Goal: Information Seeking & Learning: Learn about a topic

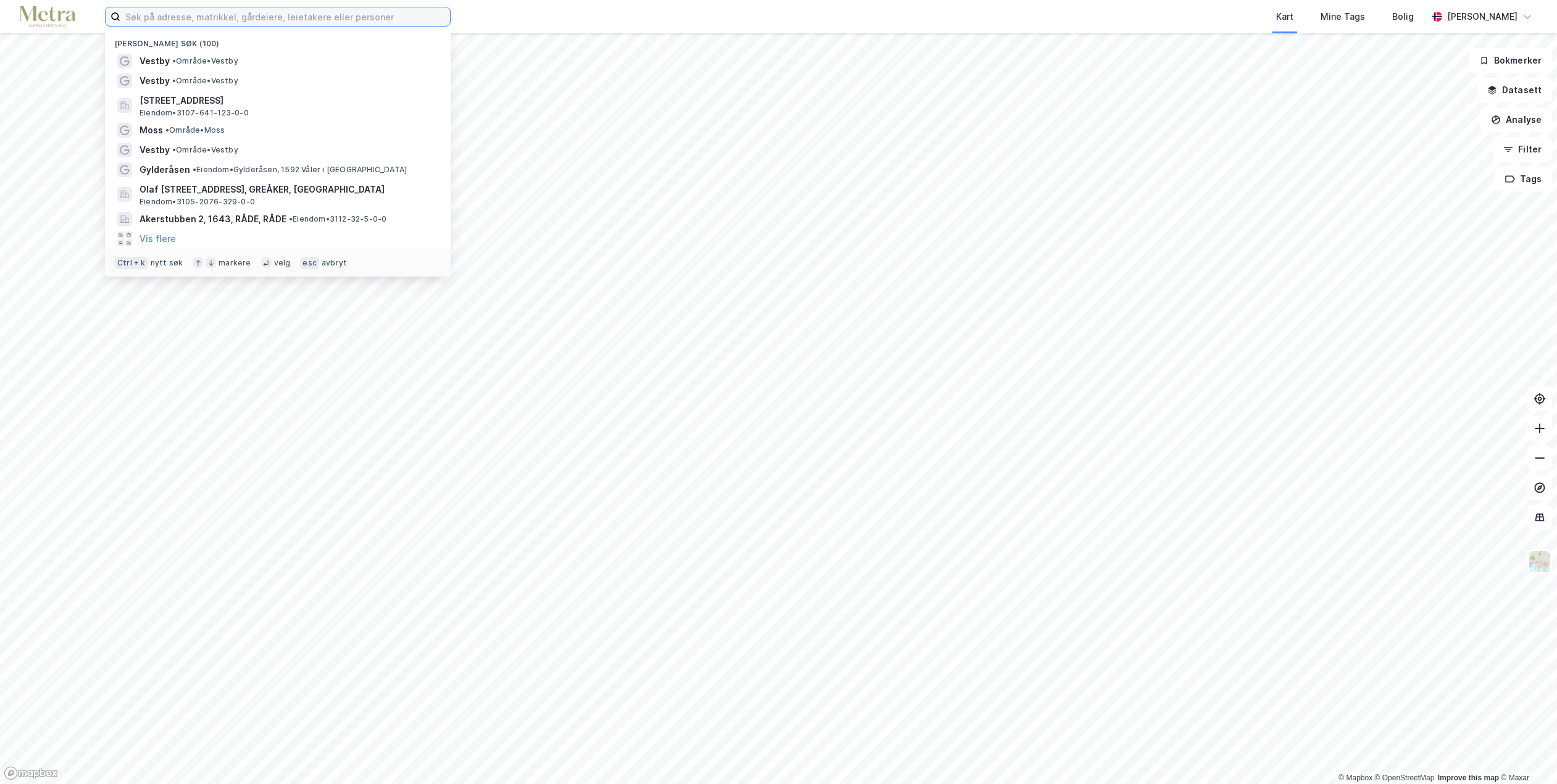
click at [248, 22] on input at bounding box center [285, 16] width 330 height 18
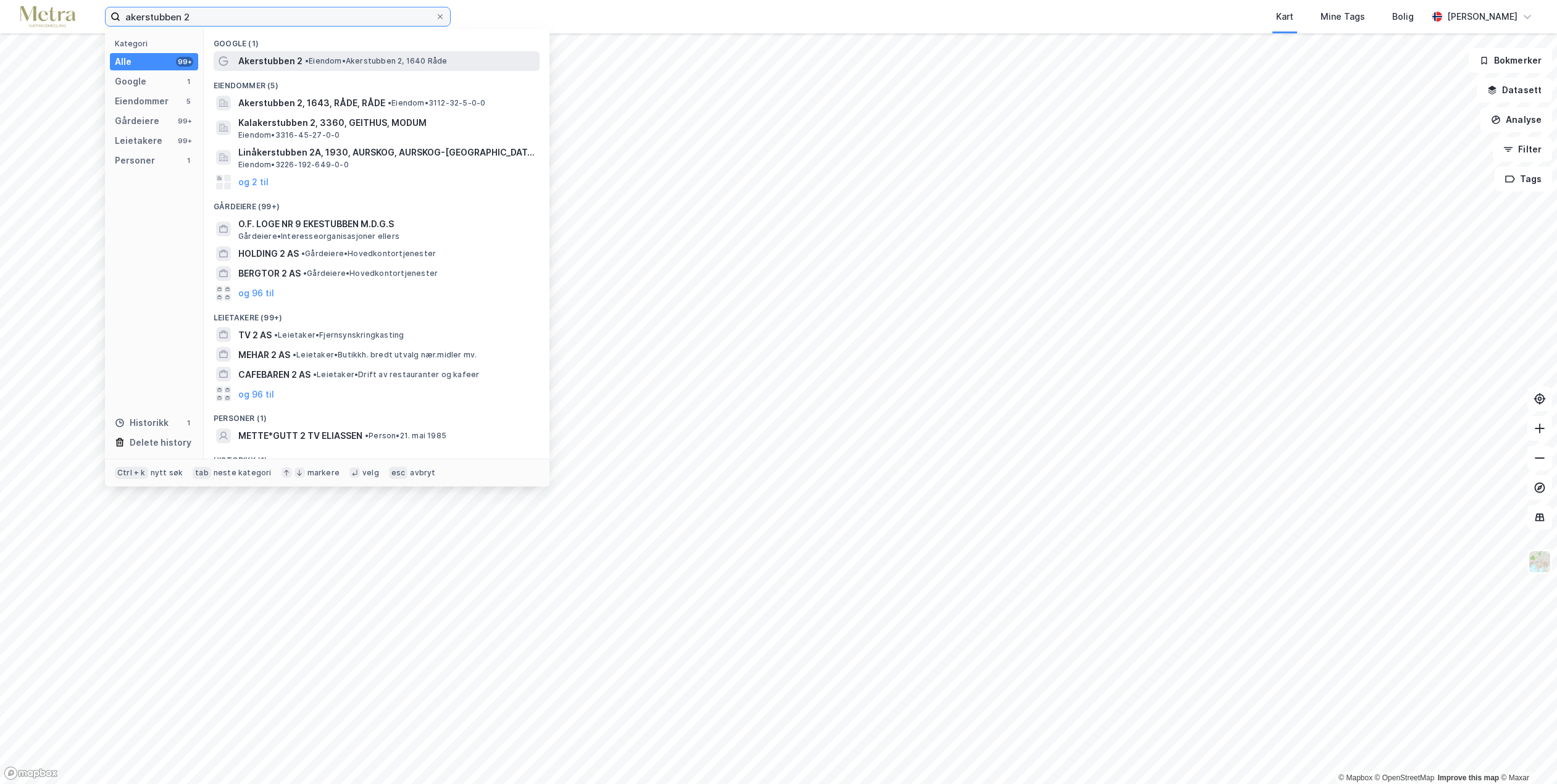
type input "akerstubben 2"
click at [290, 64] on span "Akerstubben 2" at bounding box center [270, 61] width 64 height 15
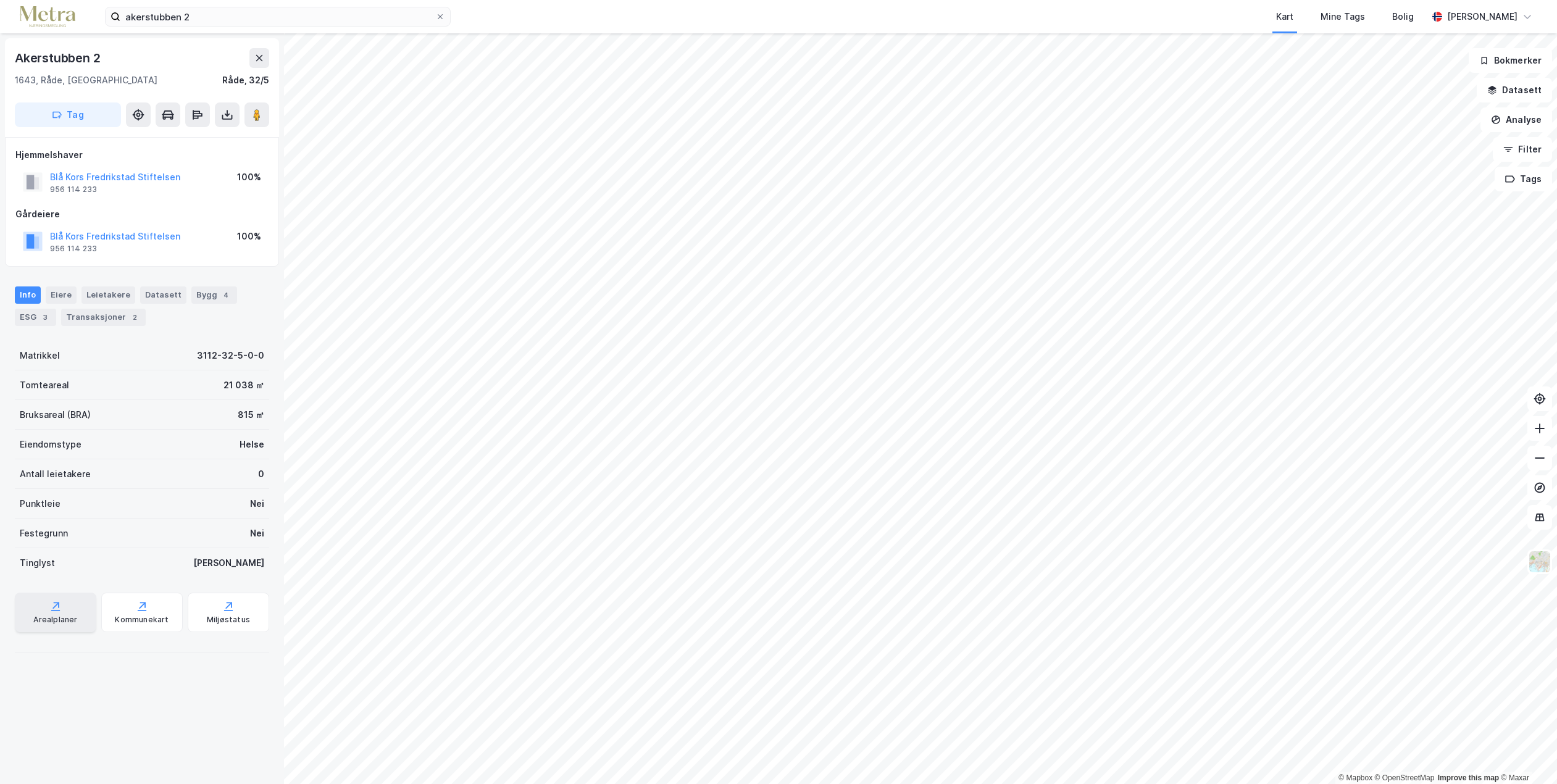
click at [57, 620] on div "Arealplaner" at bounding box center [55, 620] width 44 height 10
click at [42, 316] on div "3" at bounding box center [44, 317] width 12 height 12
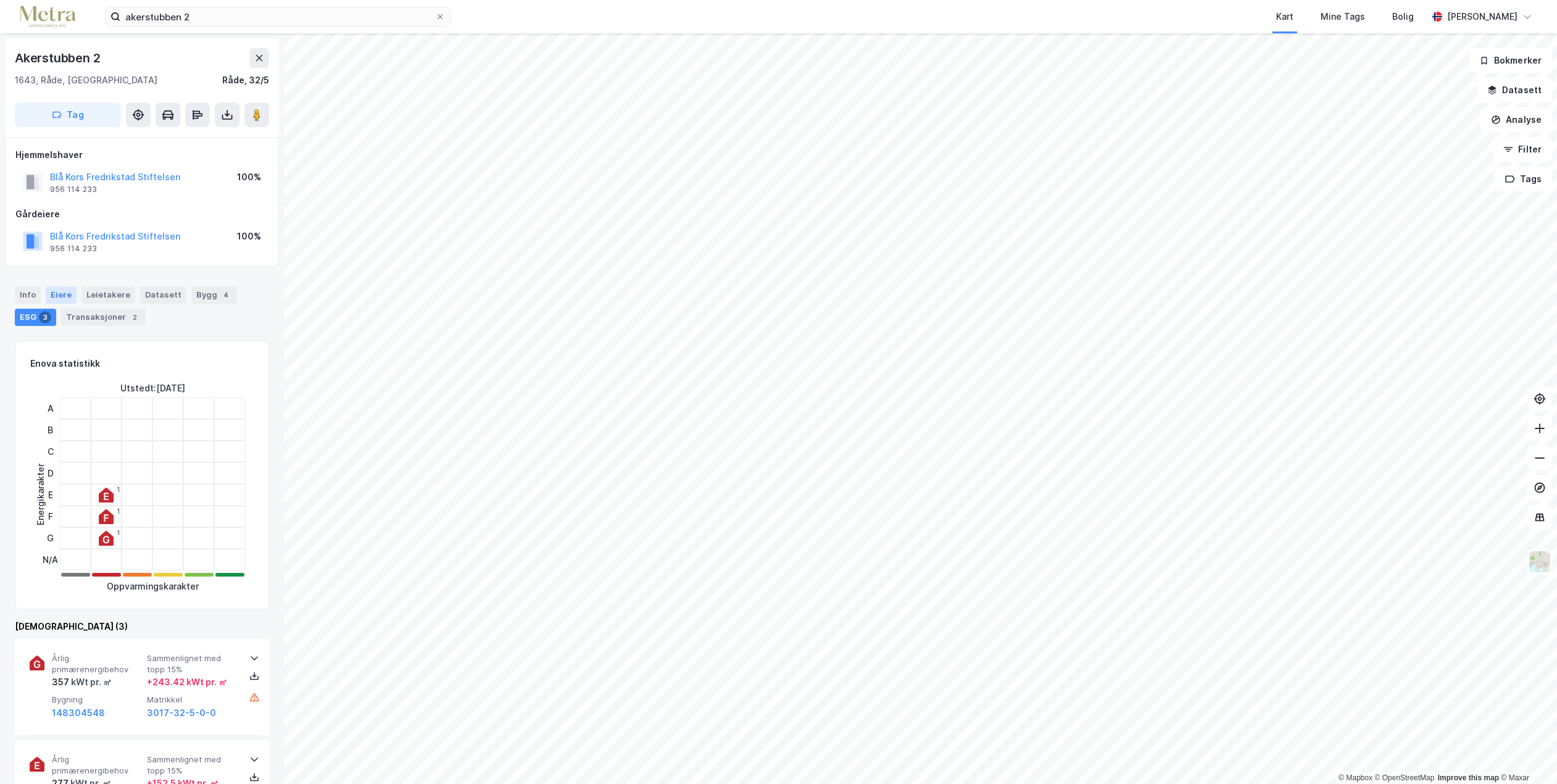
click at [56, 294] on div "Eiere" at bounding box center [61, 295] width 31 height 17
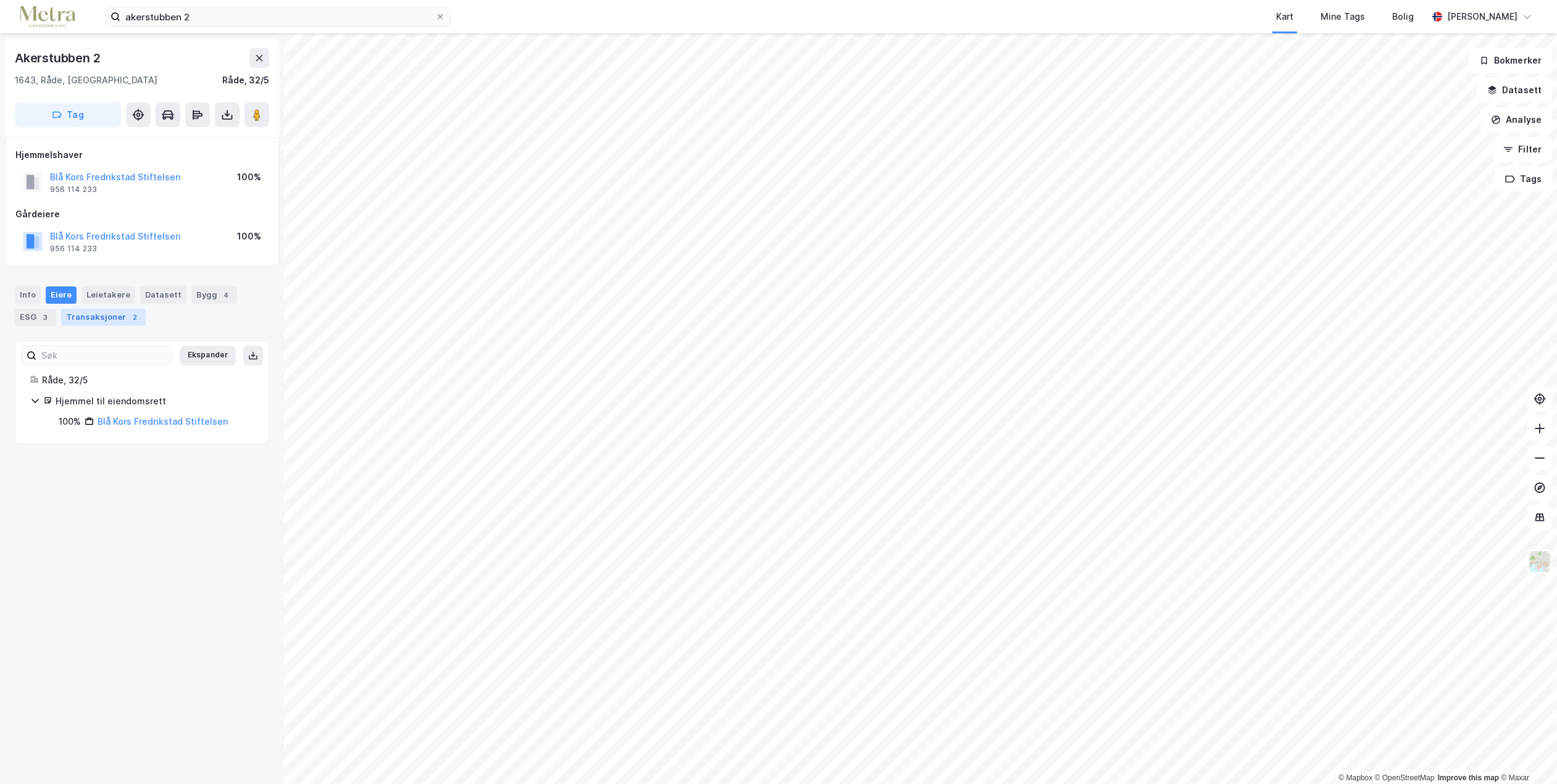
click at [90, 316] on div "Transaksjoner 2" at bounding box center [103, 317] width 84 height 17
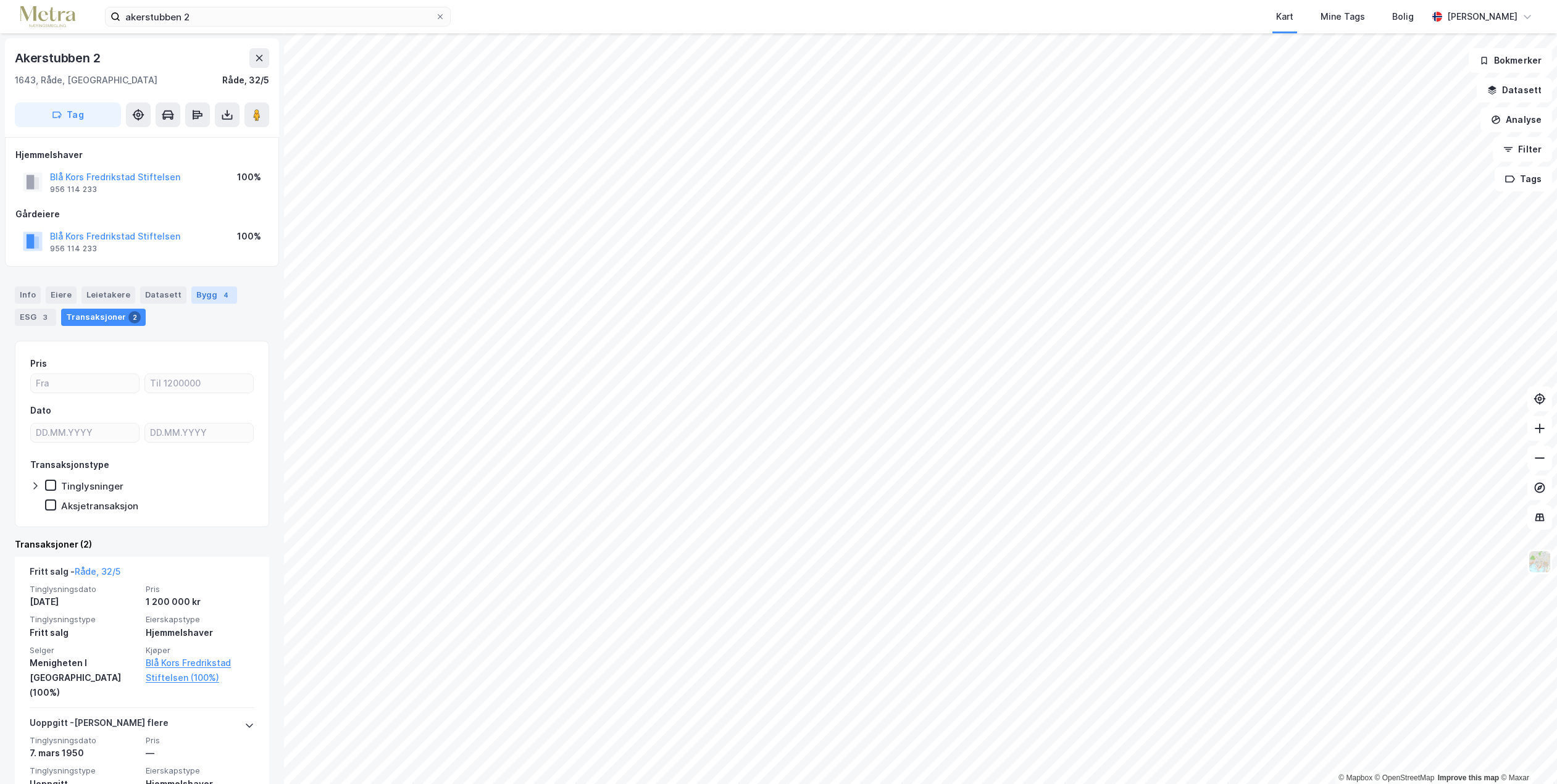
click at [210, 291] on div "Bygg 4" at bounding box center [214, 295] width 46 height 17
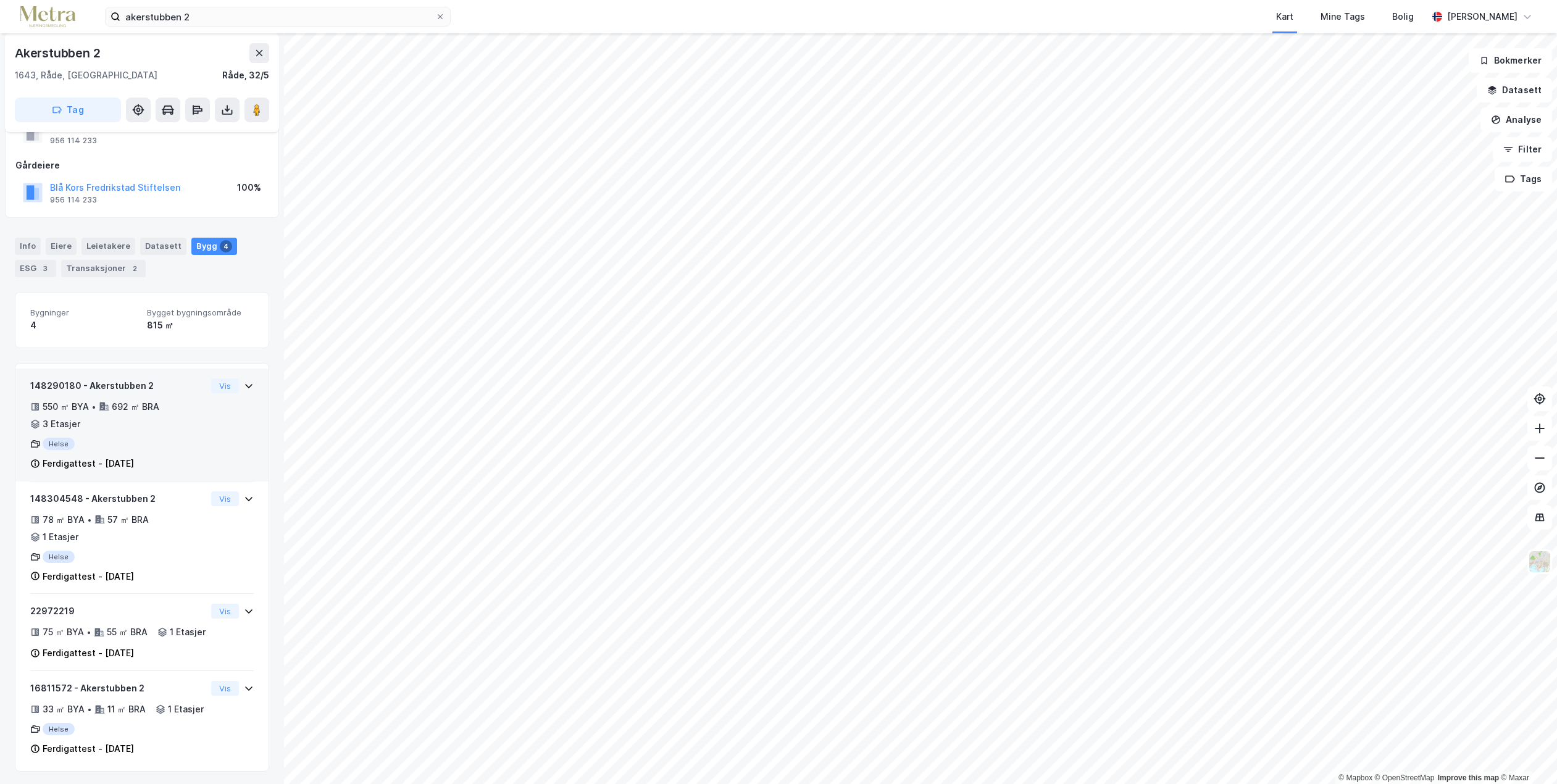
scroll to position [86, 0]
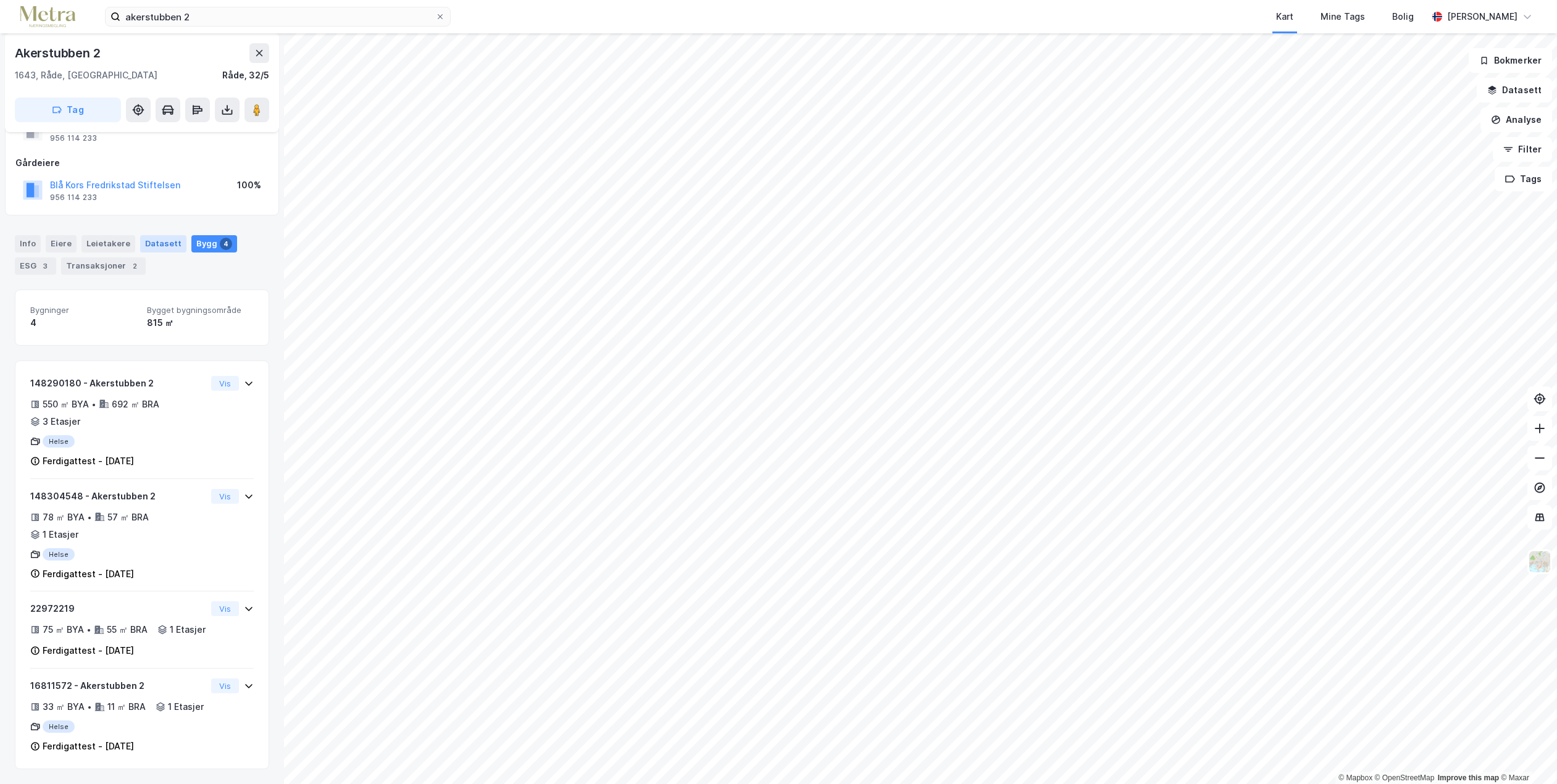
click at [147, 235] on div "Datasett" at bounding box center [163, 243] width 46 height 17
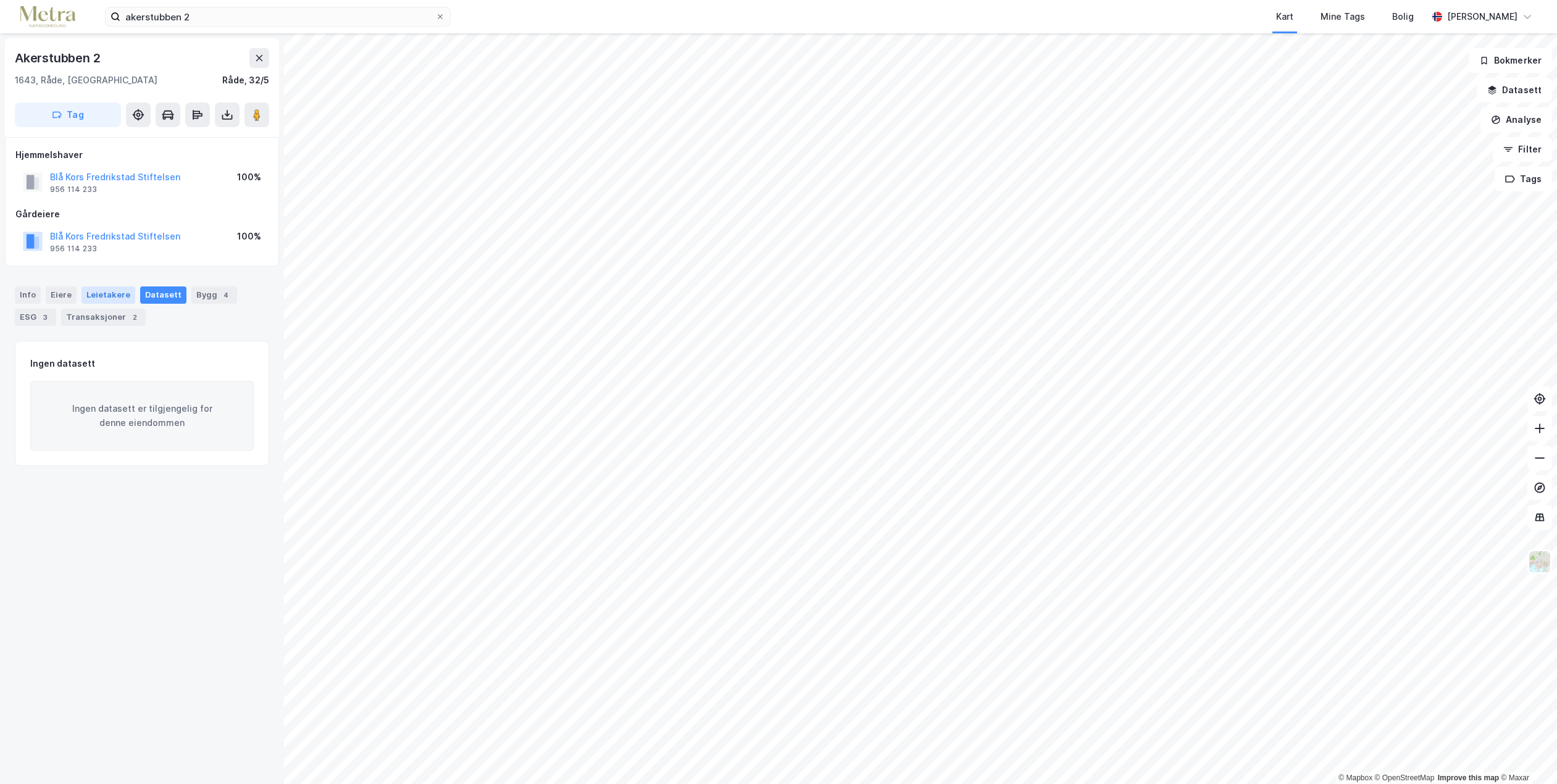
click at [100, 294] on div "Leietakere" at bounding box center [108, 295] width 54 height 17
click at [22, 289] on div "Info" at bounding box center [27, 295] width 26 height 17
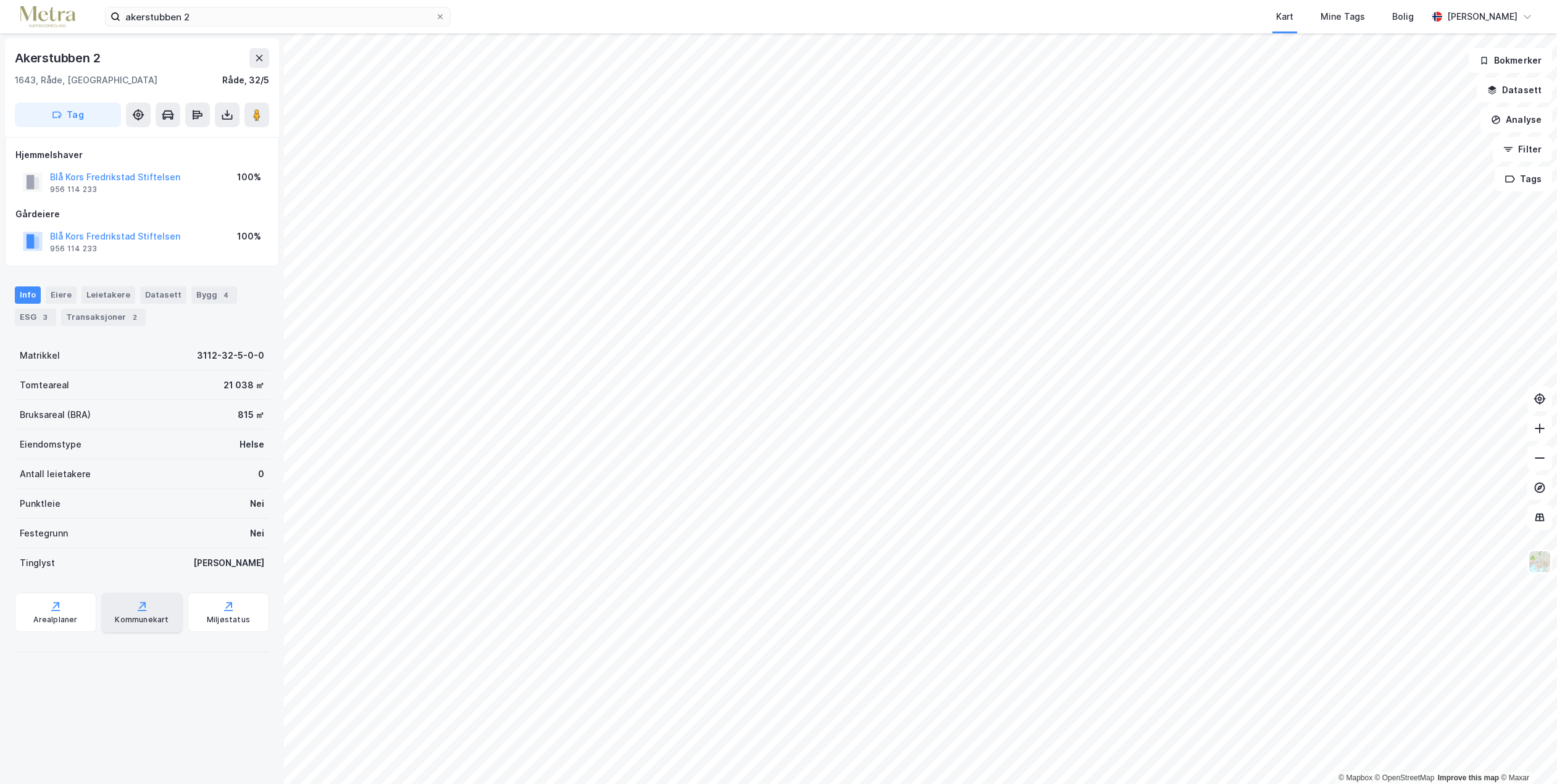
click at [123, 615] on div "Kommunekart" at bounding box center [141, 620] width 54 height 10
